Goal: Task Accomplishment & Management: Use online tool/utility

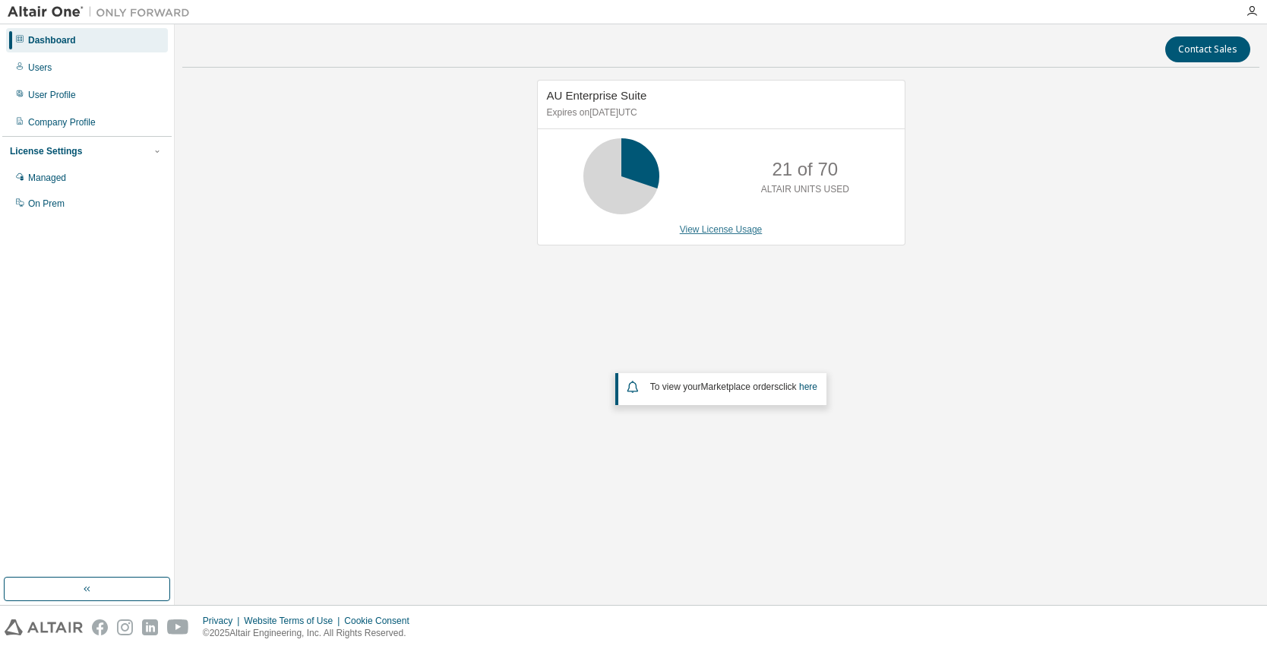
click at [721, 232] on link "View License Usage" at bounding box center [721, 229] width 83 height 11
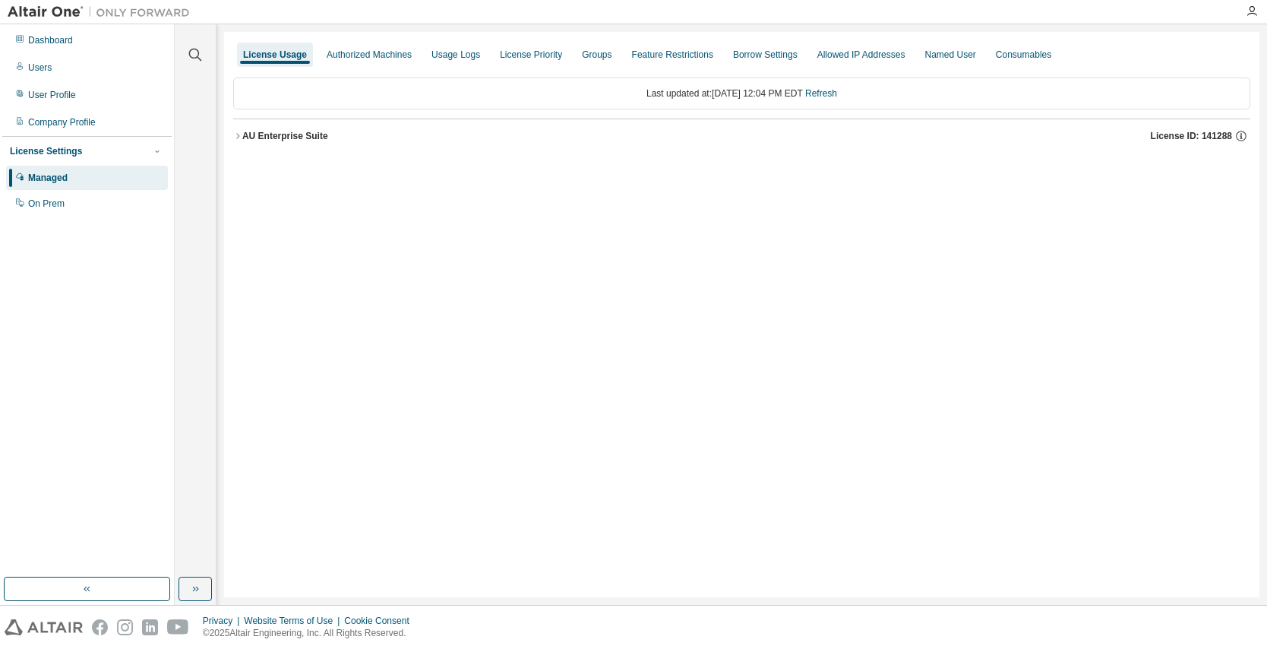
click at [238, 139] on icon "button" at bounding box center [237, 135] width 9 height 9
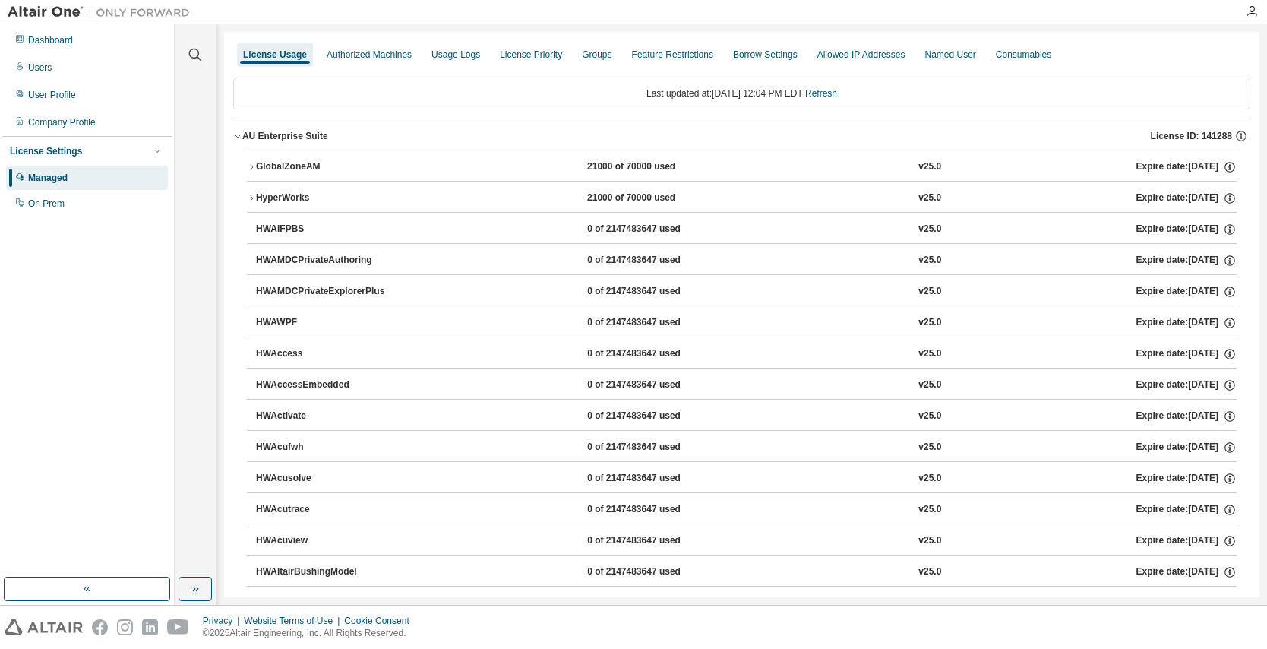
click at [252, 167] on icon "button" at bounding box center [251, 167] width 9 height 9
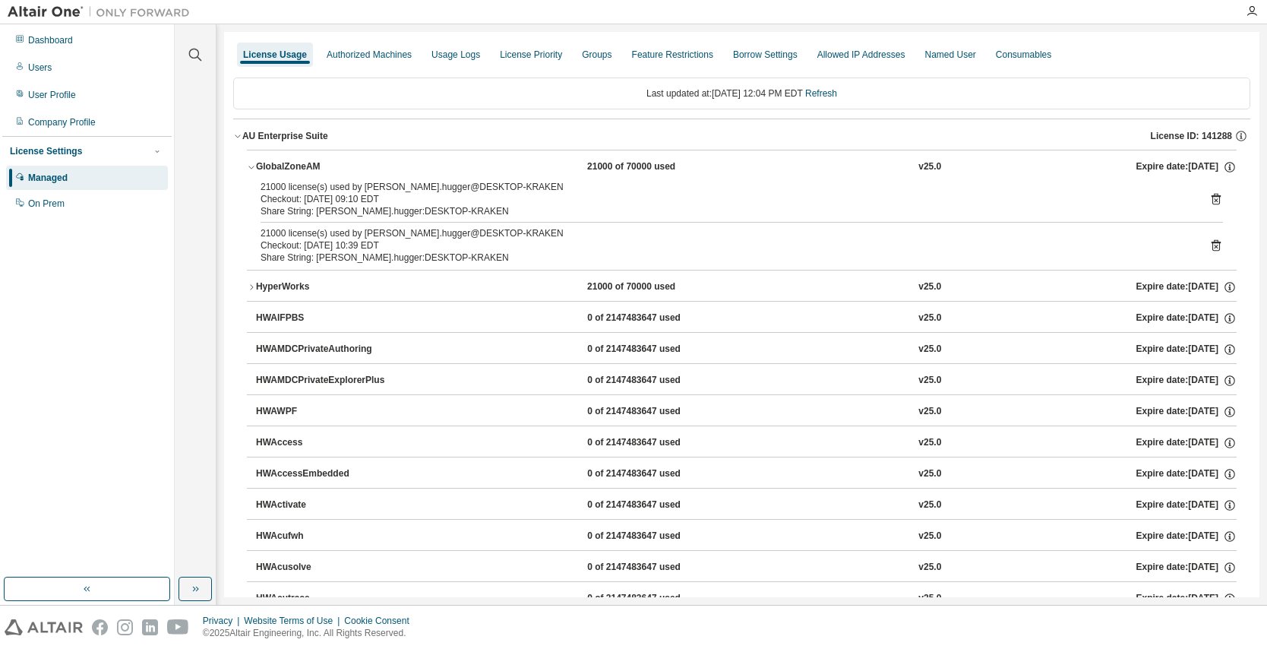
click at [1214, 200] on icon at bounding box center [1216, 200] width 4 height 4
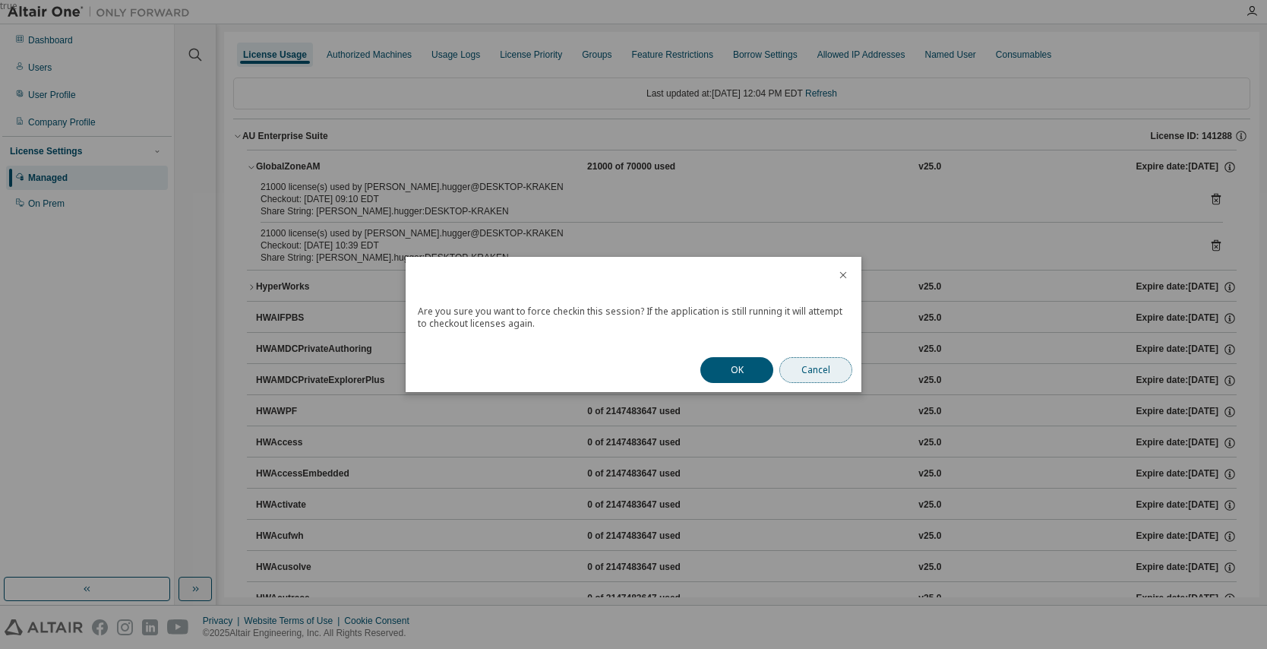
click at [802, 369] on button "Cancel" at bounding box center [816, 370] width 73 height 26
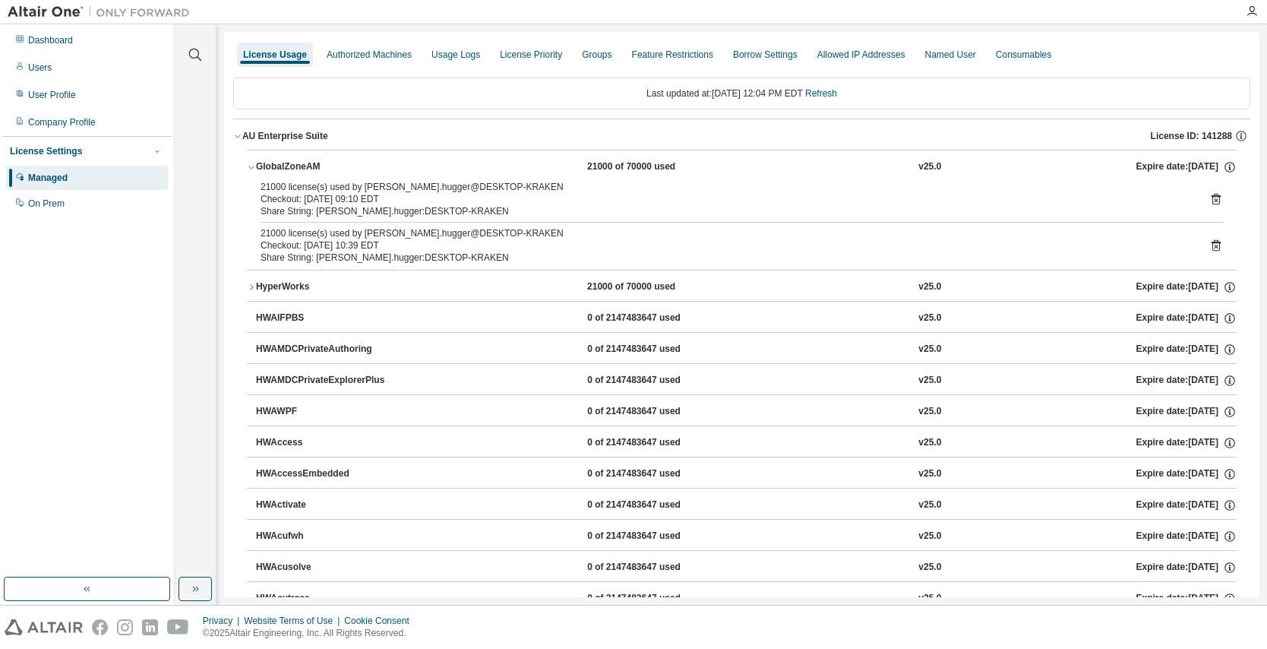
click at [251, 166] on icon "button" at bounding box center [251, 167] width 9 height 9
